Goal: Obtain resource: Download file/media

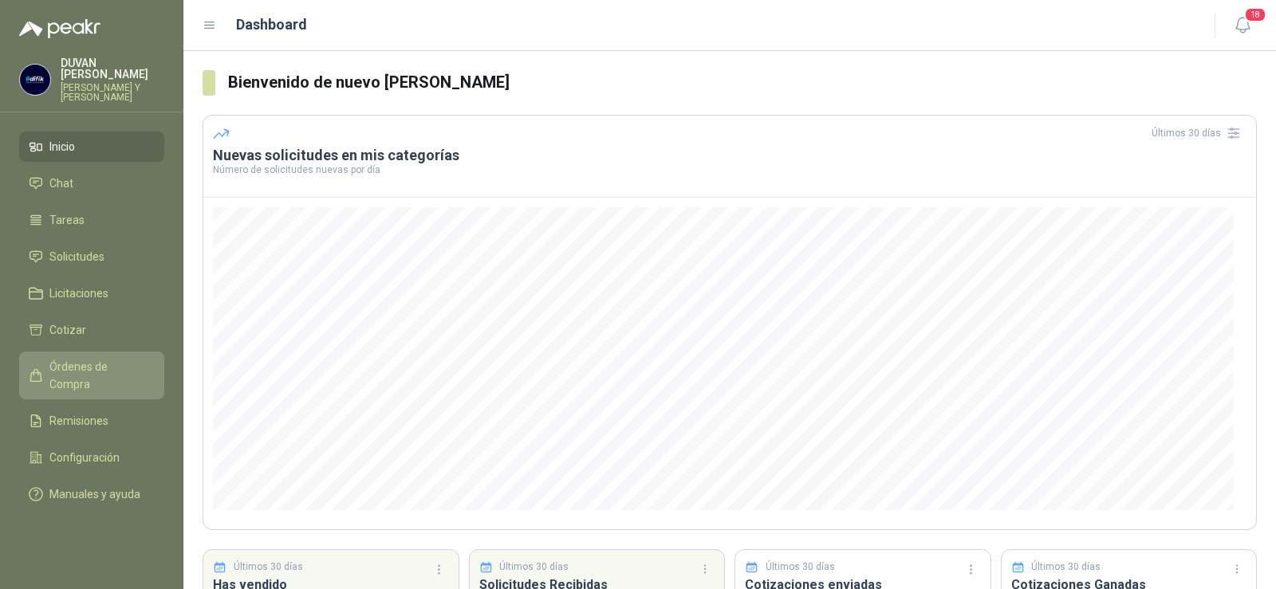
click at [85, 356] on link "Órdenes de Compra" at bounding box center [91, 376] width 145 height 48
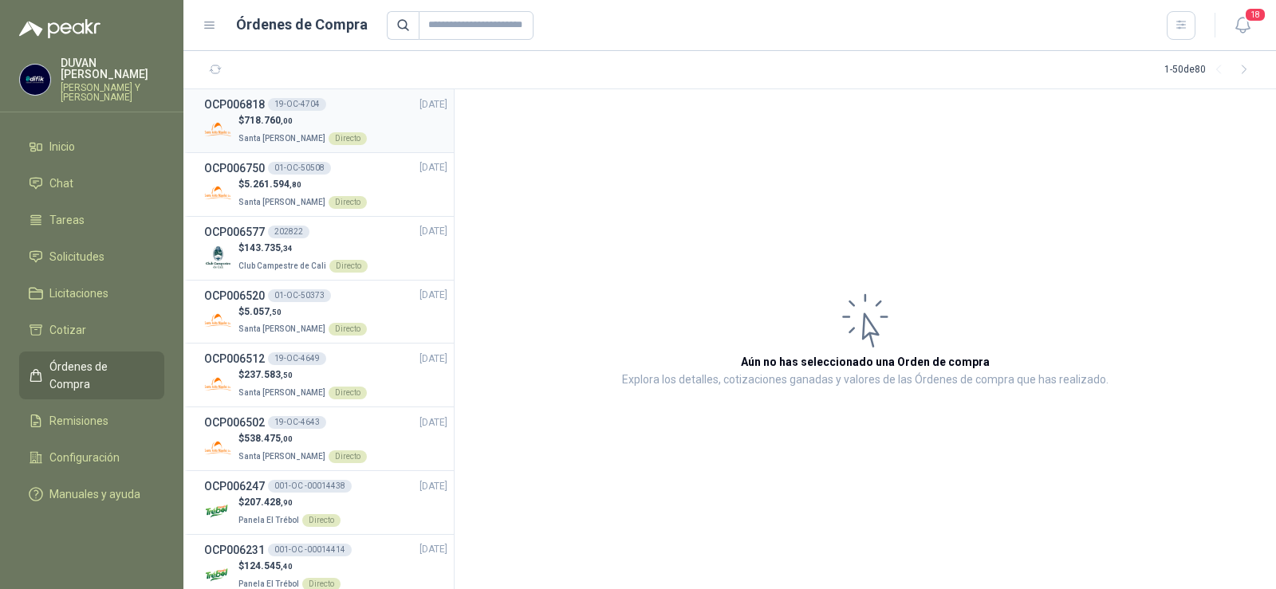
click at [251, 104] on h3 "OCP006818" at bounding box center [234, 105] width 61 height 18
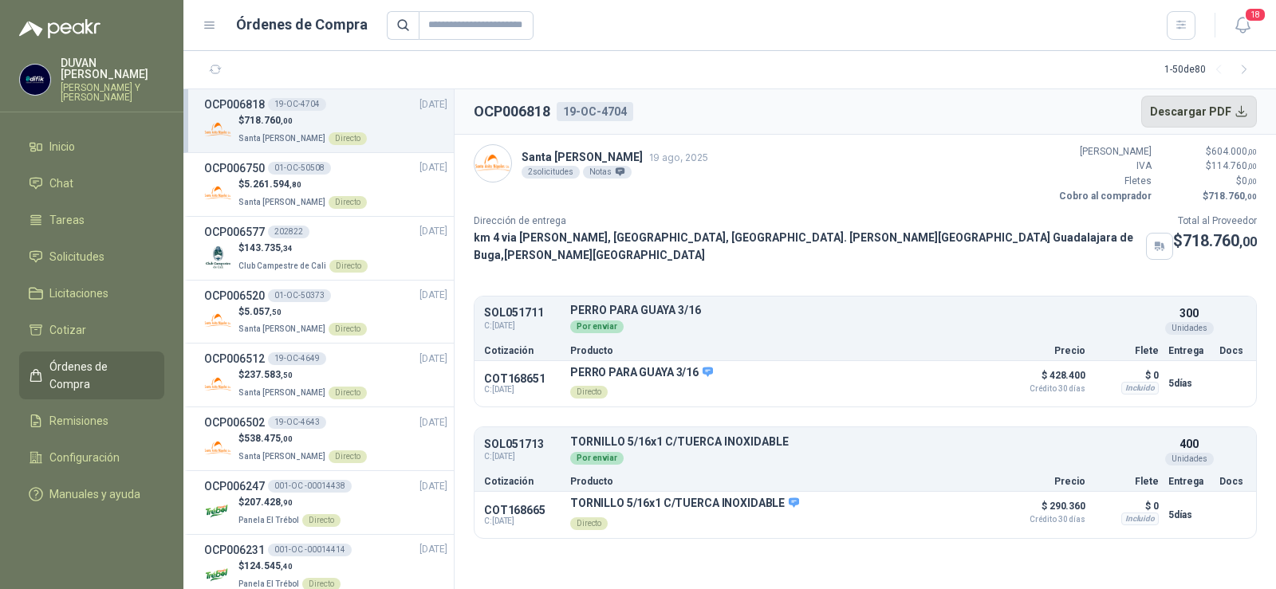
click at [1224, 108] on button "Descargar PDF" at bounding box center [1199, 112] width 116 height 32
click at [68, 251] on span "Solicitudes" at bounding box center [76, 257] width 55 height 18
